Goal: Information Seeking & Learning: Find specific fact

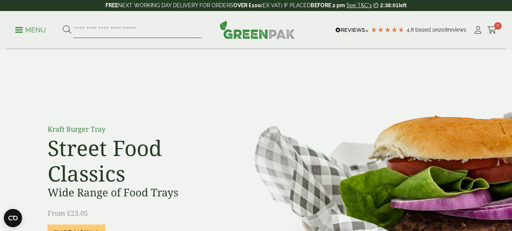
click at [96, 29] on input "search" at bounding box center [137, 30] width 128 height 16
type input "******"
click at [63, 25] on button at bounding box center [67, 30] width 8 height 10
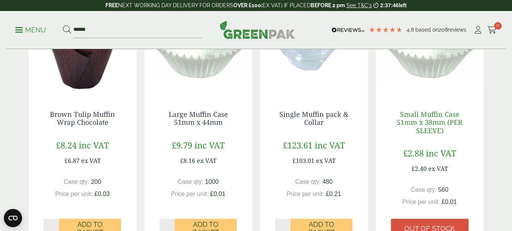
scroll to position [190, 0]
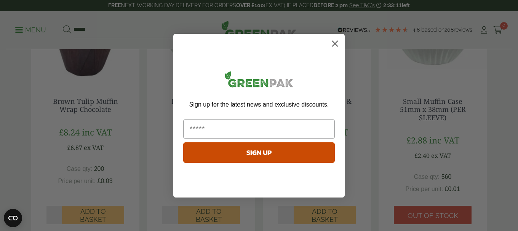
click at [335, 46] on circle "Close dialog" at bounding box center [335, 43] width 13 height 13
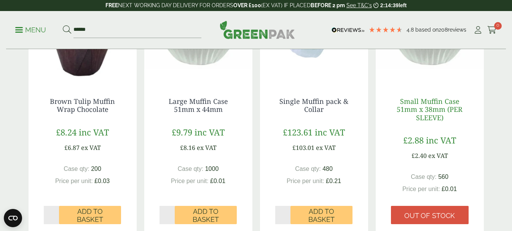
click at [432, 102] on link "Small Muffin Case 51mm x 38mm (PER SLEEVE)" at bounding box center [430, 110] width 66 height 26
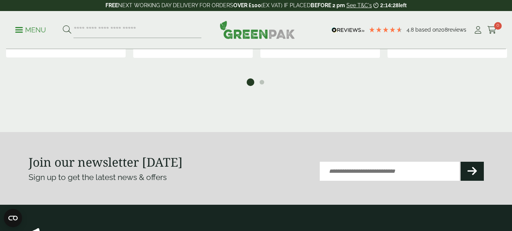
scroll to position [724, 0]
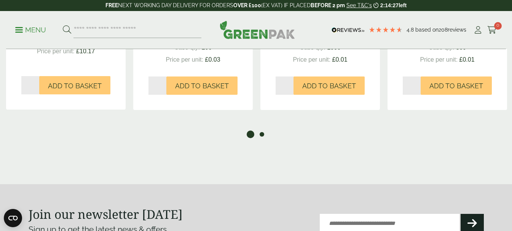
click at [261, 131] on button "2" at bounding box center [262, 135] width 8 height 8
click at [250, 131] on button "1" at bounding box center [251, 135] width 8 height 8
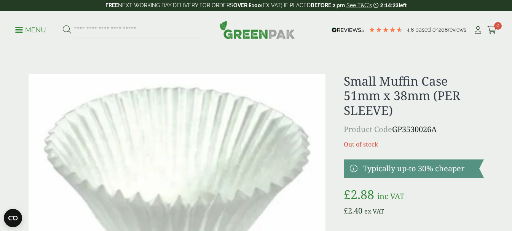
scroll to position [38, 0]
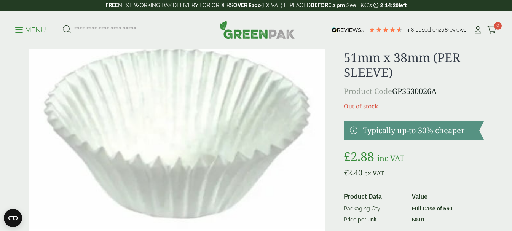
drag, startPoint x: 396, startPoint y: 92, endPoint x: 441, endPoint y: 92, distance: 45.3
click at [441, 92] on p "Product Code GP3530026A" at bounding box center [414, 91] width 140 height 11
click at [454, 92] on p "Product Code GP3530026A" at bounding box center [414, 91] width 140 height 11
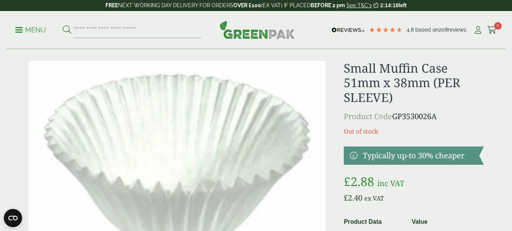
scroll to position [0, 0]
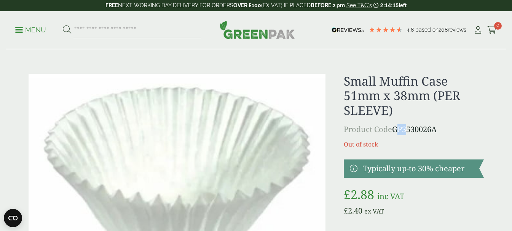
drag, startPoint x: 395, startPoint y: 130, endPoint x: 403, endPoint y: 129, distance: 8.1
click at [403, 129] on p "Product Code GP3530026A" at bounding box center [414, 129] width 140 height 11
click at [421, 138] on div "Small Muffin Case 51mm x 38mm (PER SLEEVE) Product Code GP3530026A Out of stock…" at bounding box center [414, 205] width 140 height 262
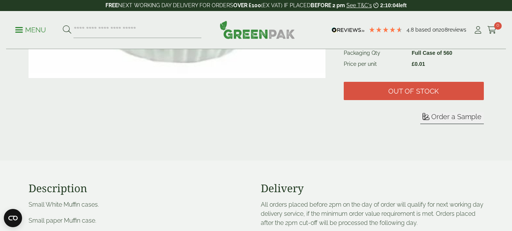
scroll to position [76, 0]
